Goal: Obtain resource: Obtain resource

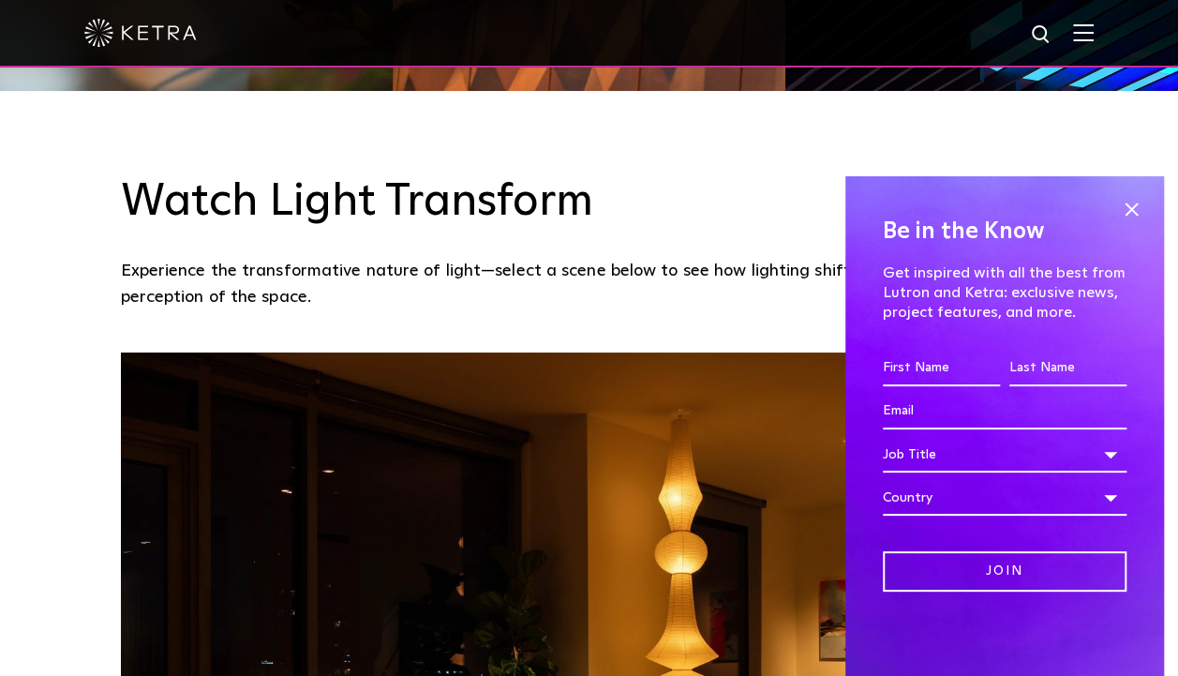
scroll to position [1244, 0]
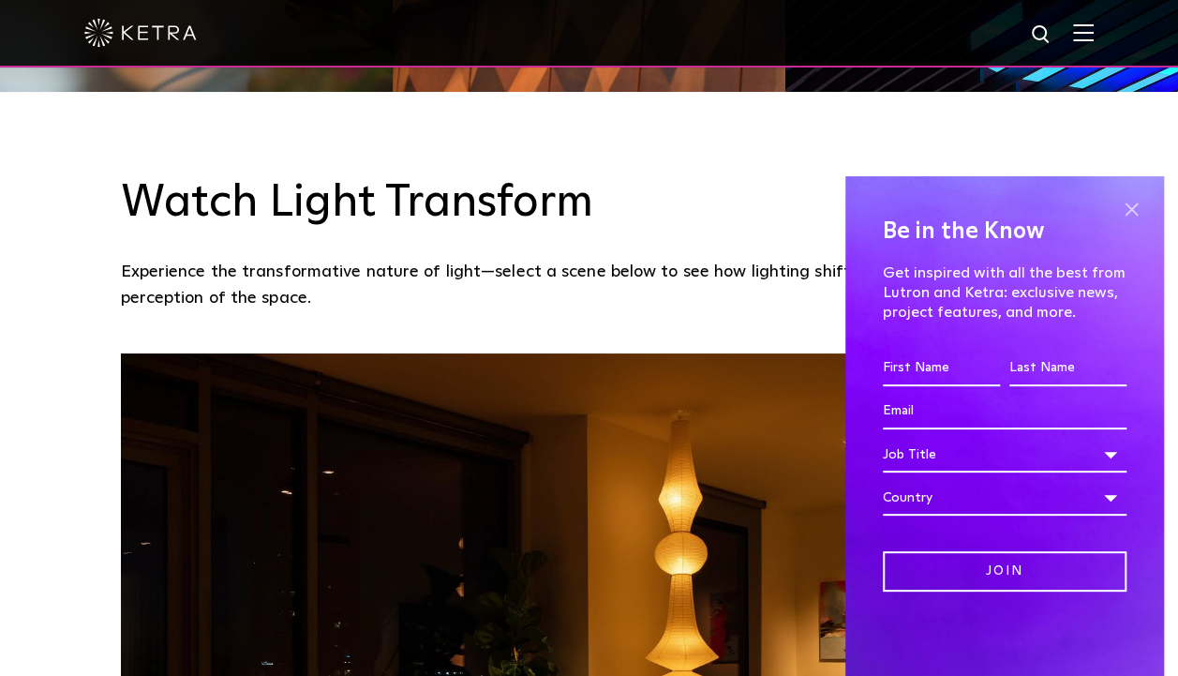
click at [1129, 210] on span at bounding box center [1132, 209] width 28 height 28
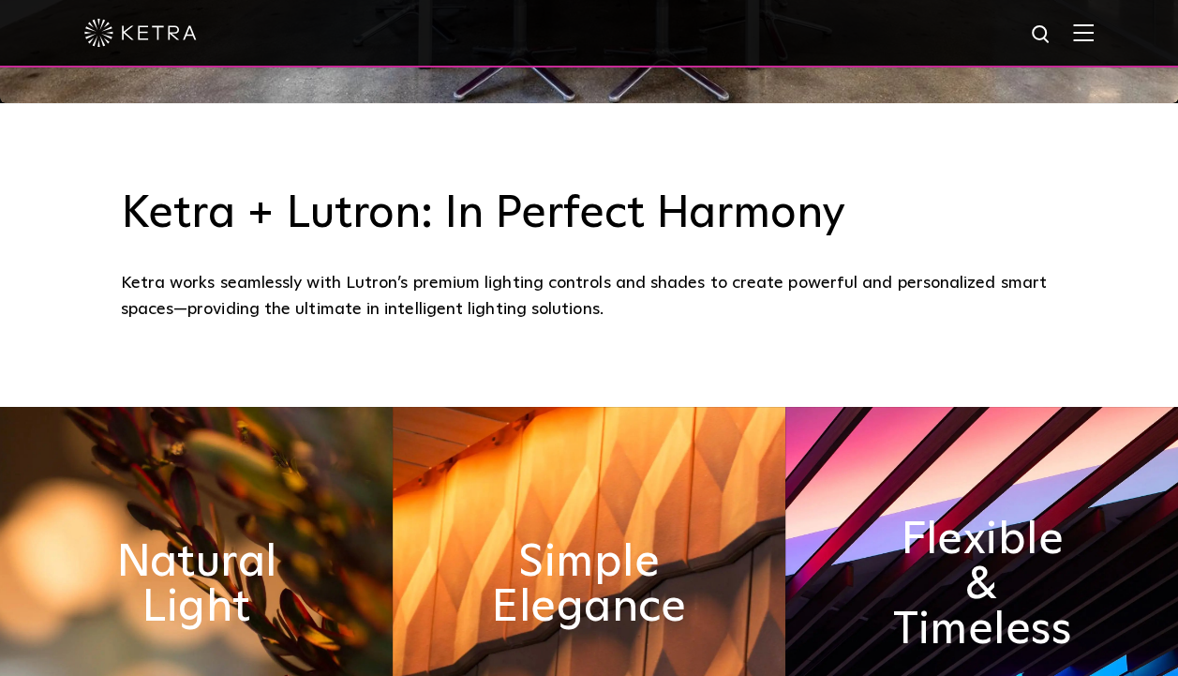
scroll to position [0, 0]
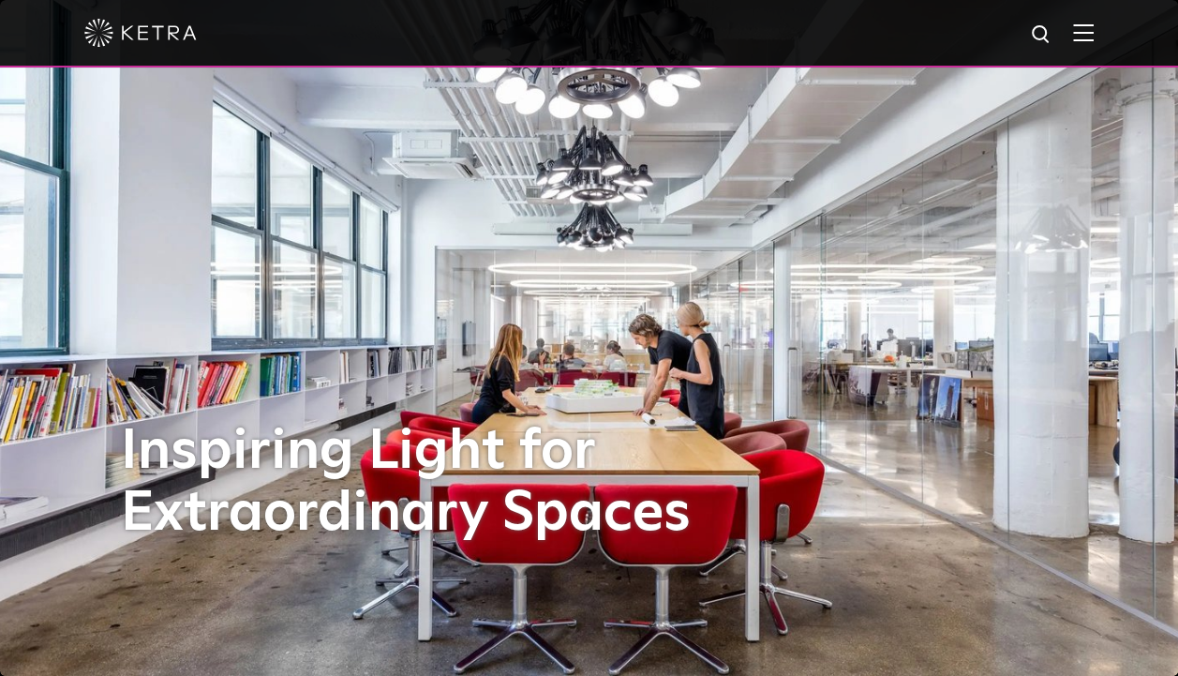
click at [1094, 38] on img at bounding box center [1083, 32] width 21 height 18
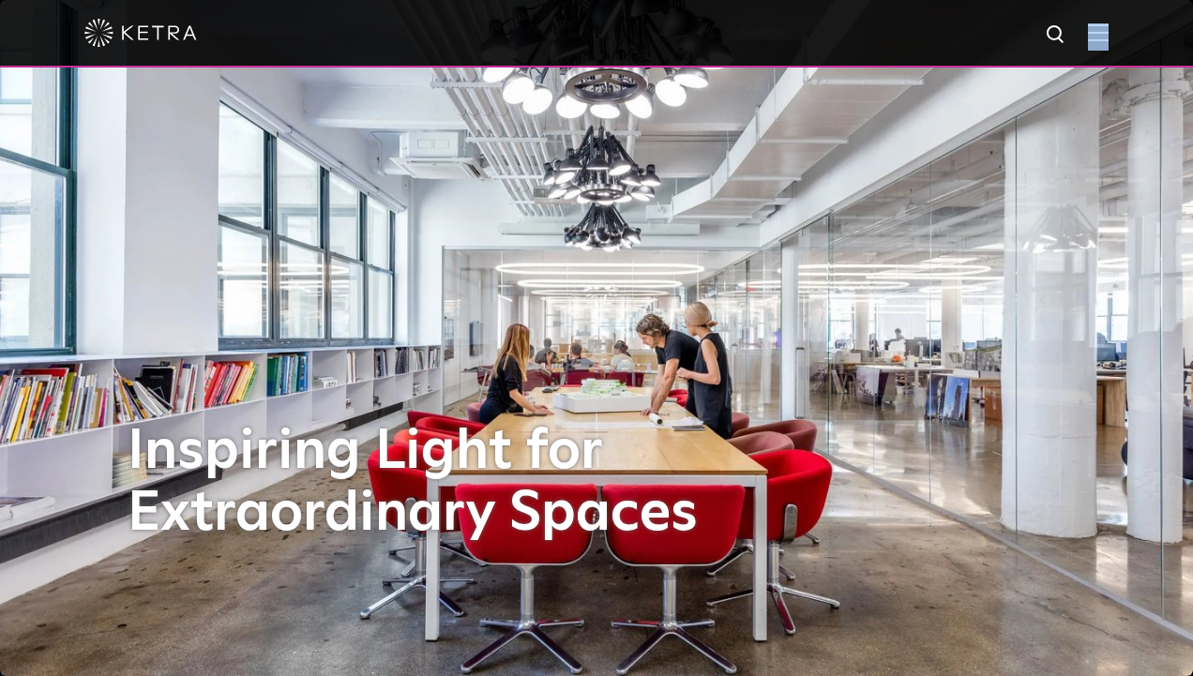
click at [1099, 38] on span at bounding box center [1098, 32] width 21 height 19
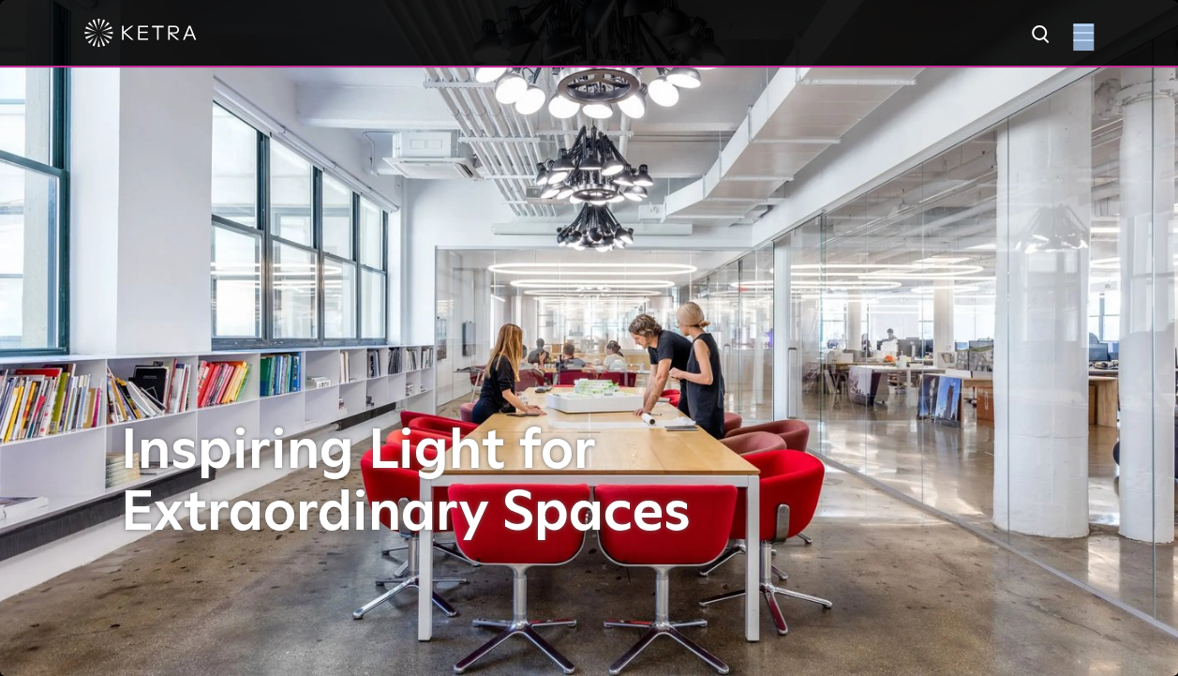
click at [1094, 38] on img at bounding box center [1083, 32] width 21 height 18
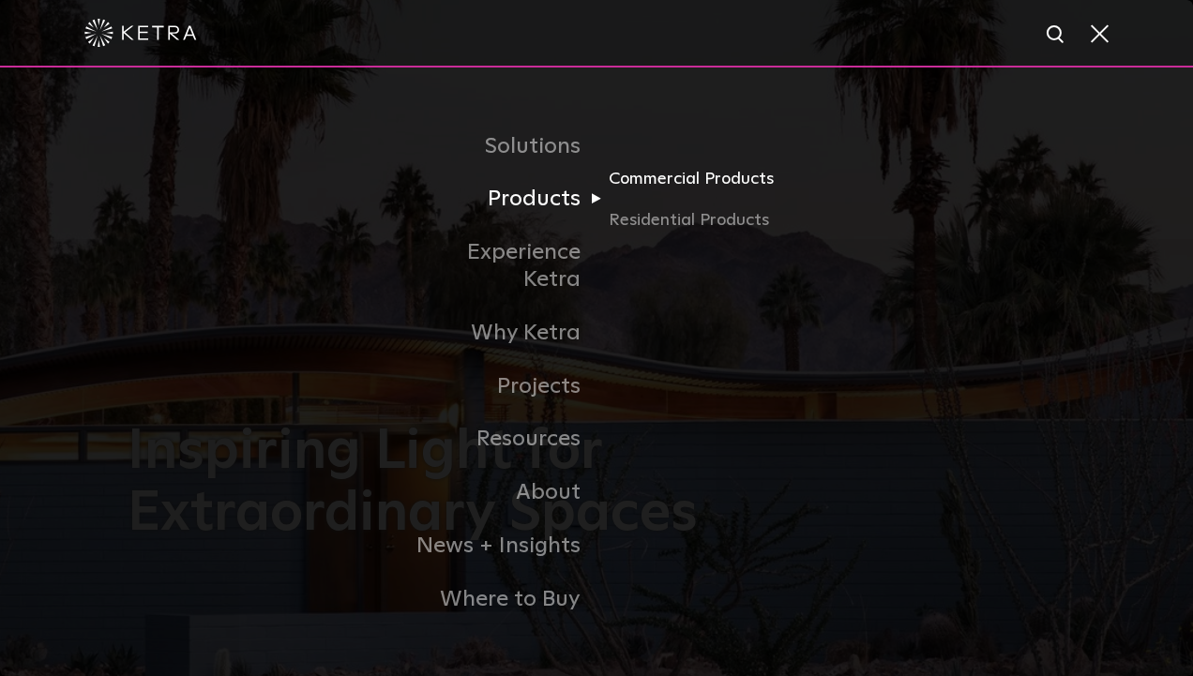
click at [660, 200] on link "Commercial Products" at bounding box center [698, 185] width 180 height 41
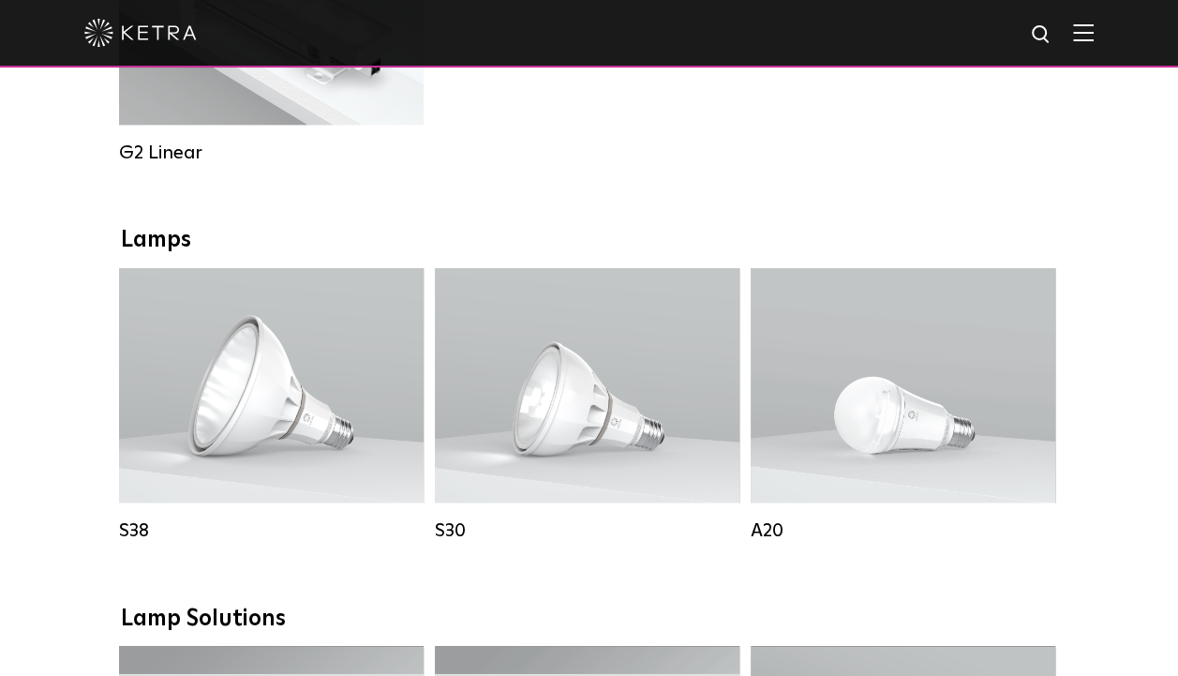
scroll to position [1244, 0]
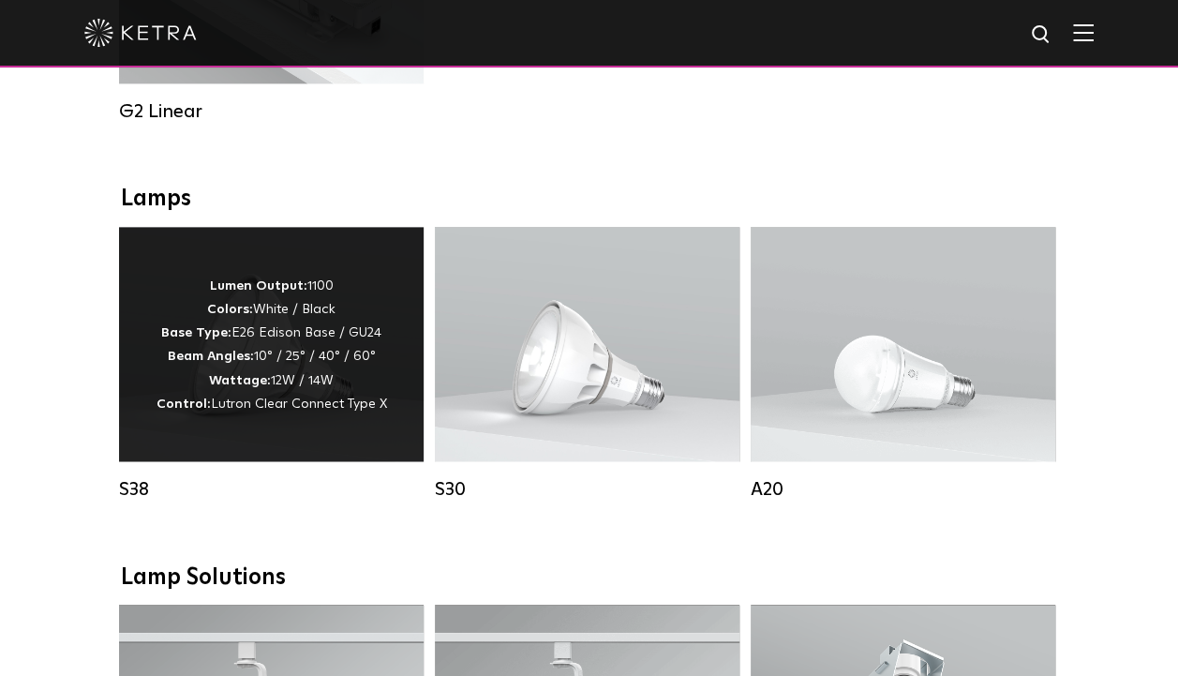
click at [255, 411] on span "Lutron Clear Connect Type X" at bounding box center [299, 404] width 176 height 13
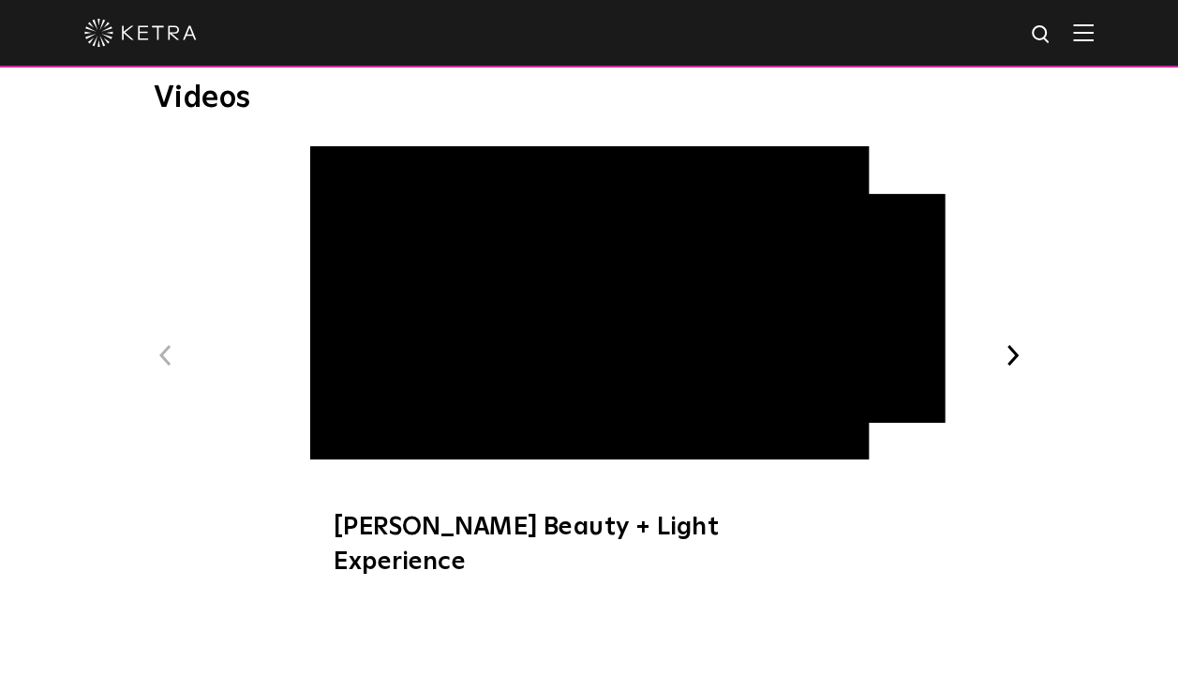
scroll to position [1168, 0]
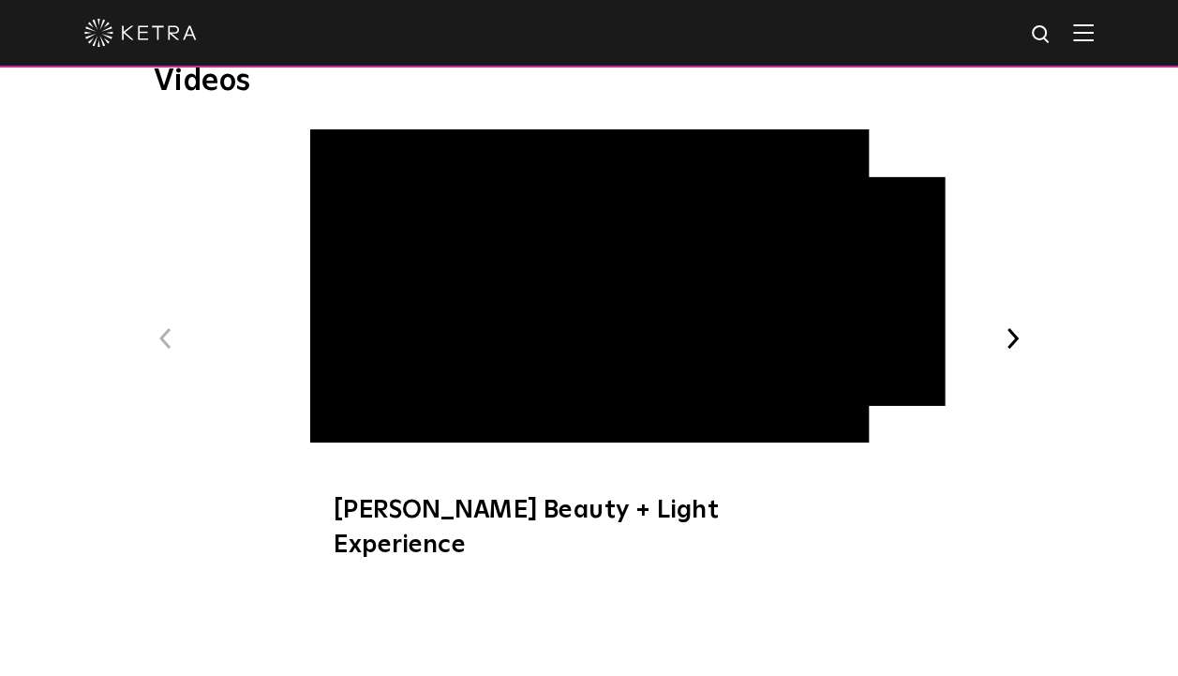
click at [1011, 326] on button "Next" at bounding box center [1013, 338] width 24 height 24
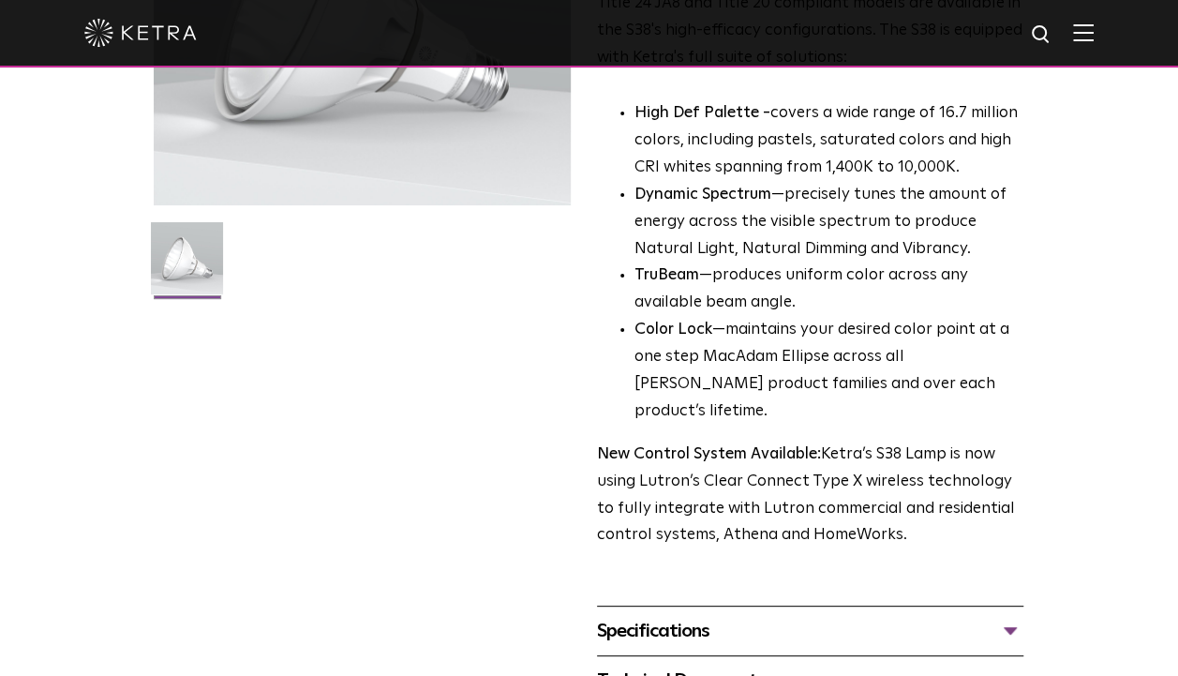
scroll to position [596, 0]
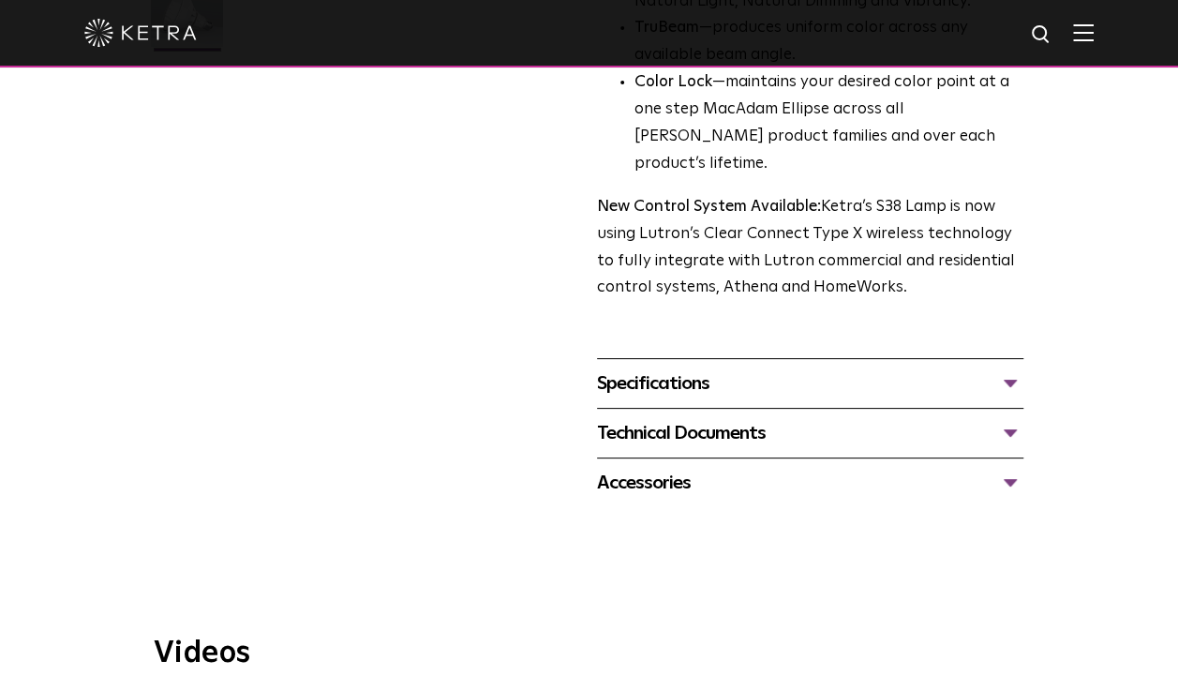
click at [679, 368] on div "Specifications" at bounding box center [810, 383] width 427 height 30
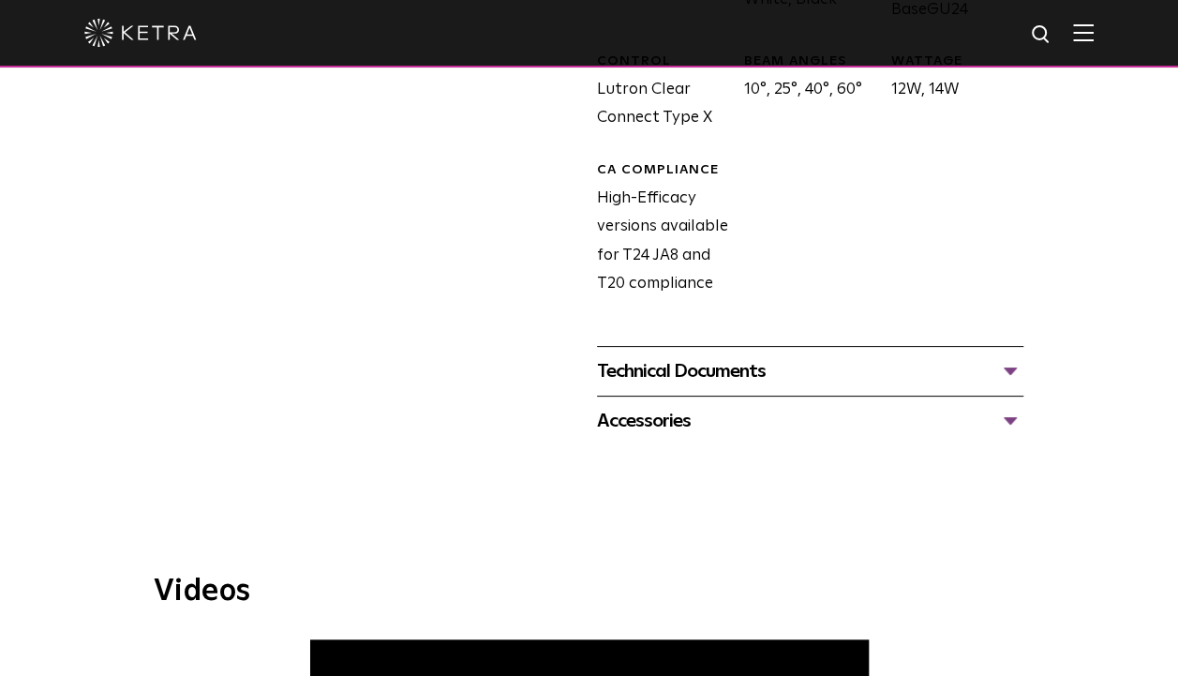
scroll to position [1080, 0]
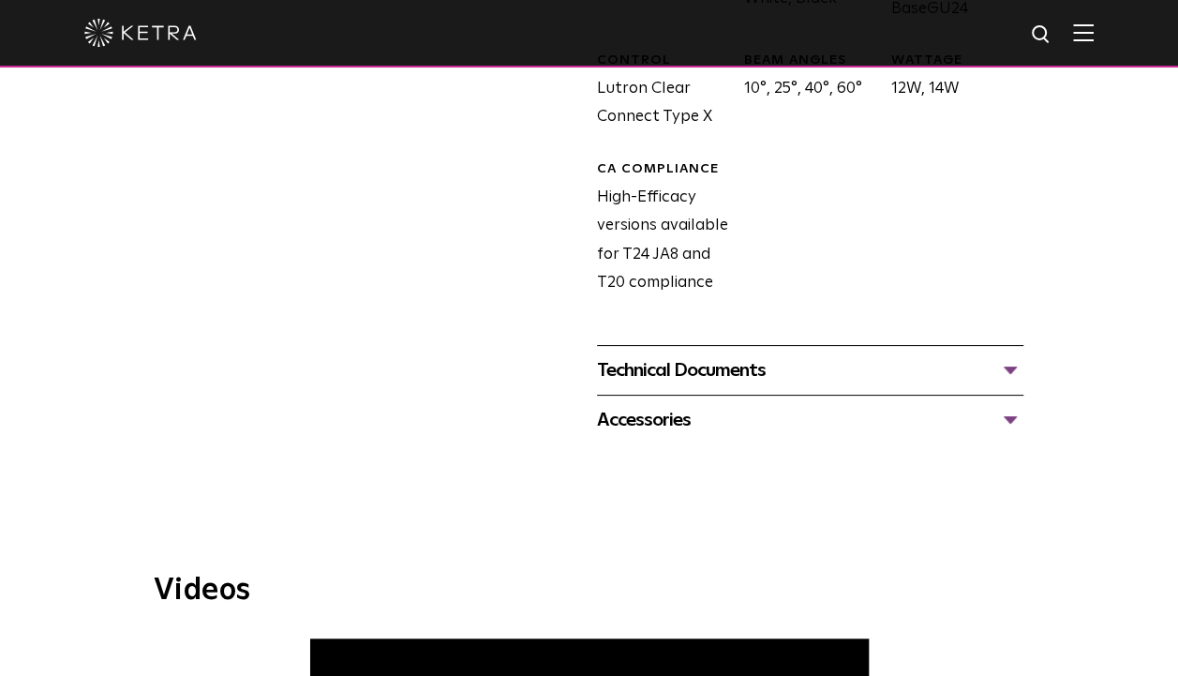
click at [718, 355] on div "Technical Documents" at bounding box center [810, 370] width 427 height 30
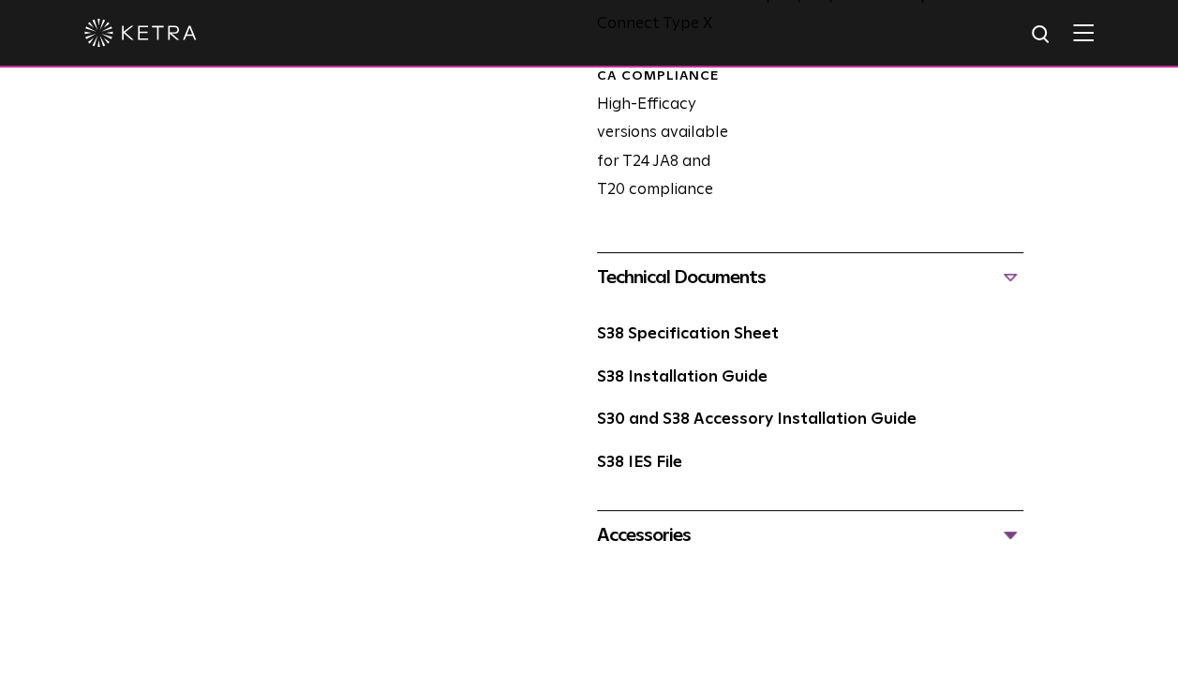
scroll to position [1174, 0]
click at [679, 325] on link "S38 Specification Sheet" at bounding box center [688, 333] width 182 height 16
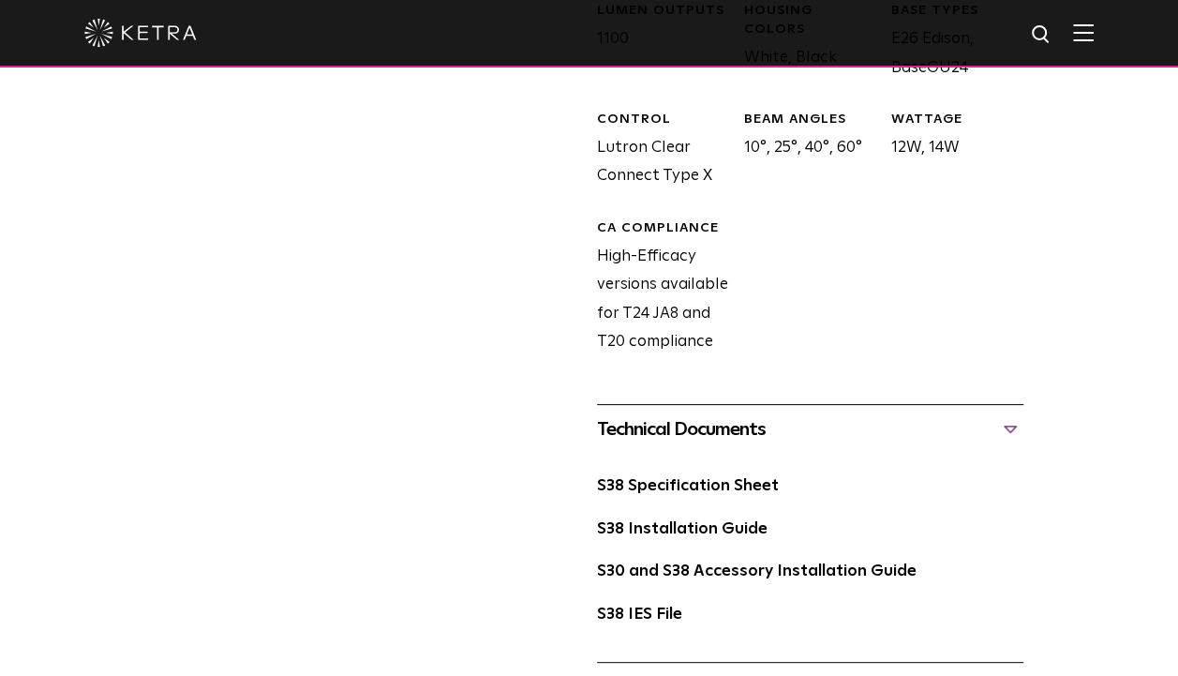
scroll to position [1050, 0]
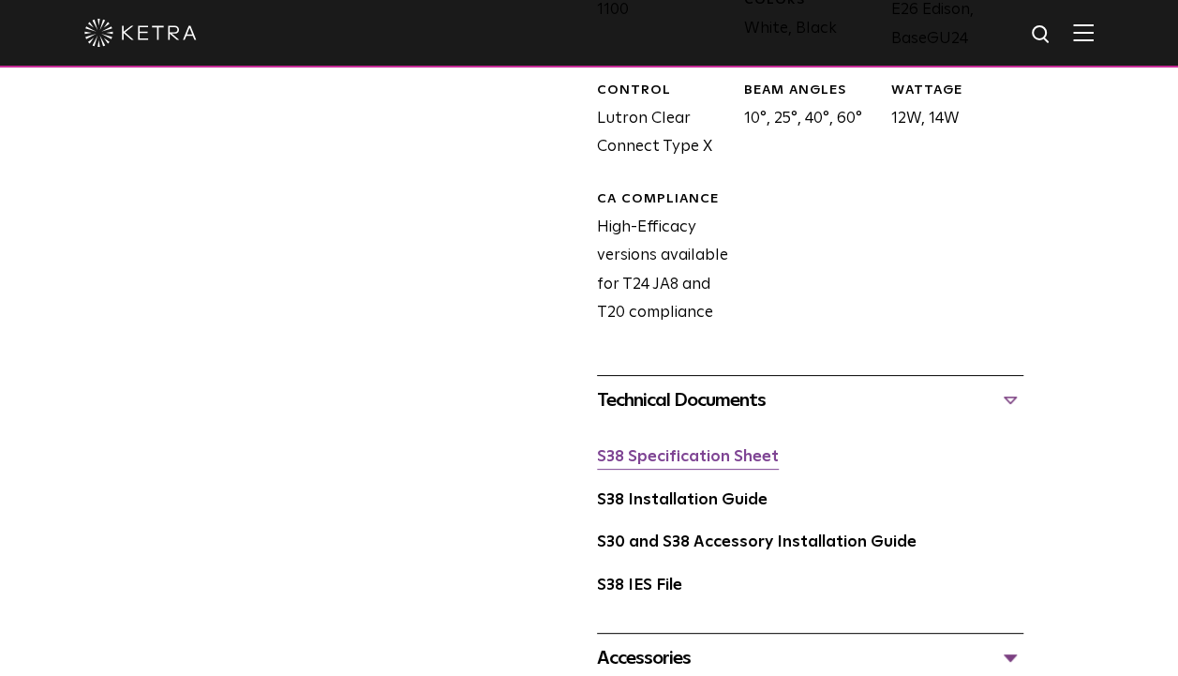
click at [705, 449] on link "S38 Specification Sheet" at bounding box center [688, 457] width 182 height 16
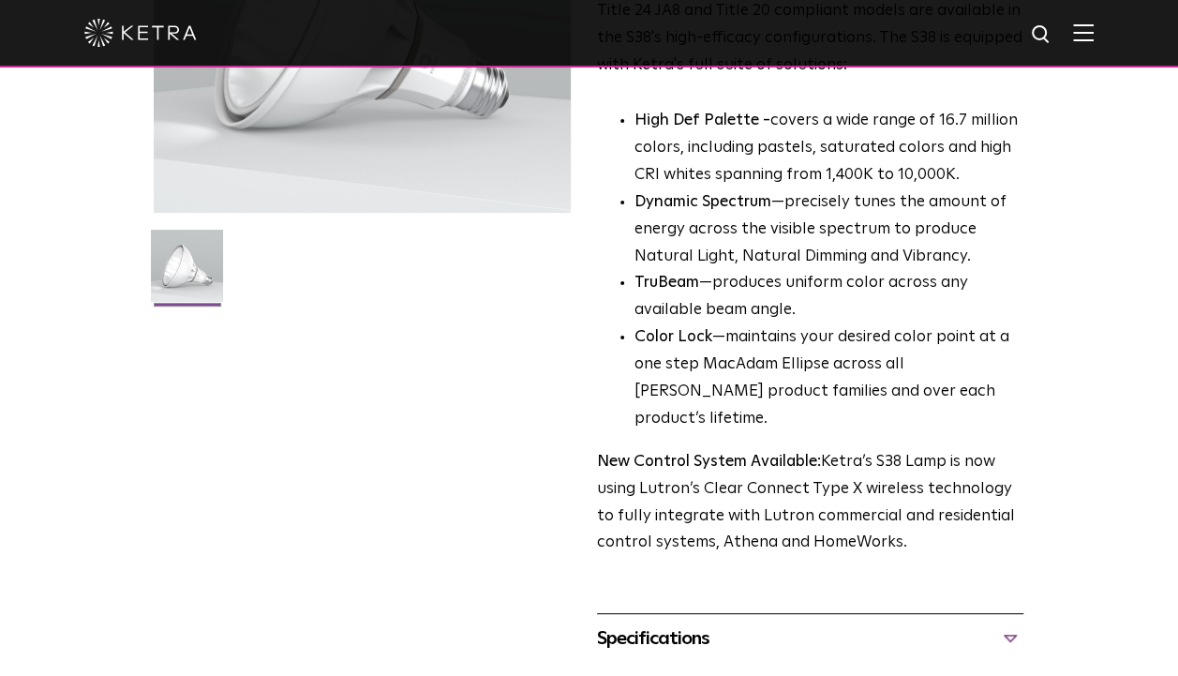
scroll to position [0, 0]
